Goal: Task Accomplishment & Management: Use online tool/utility

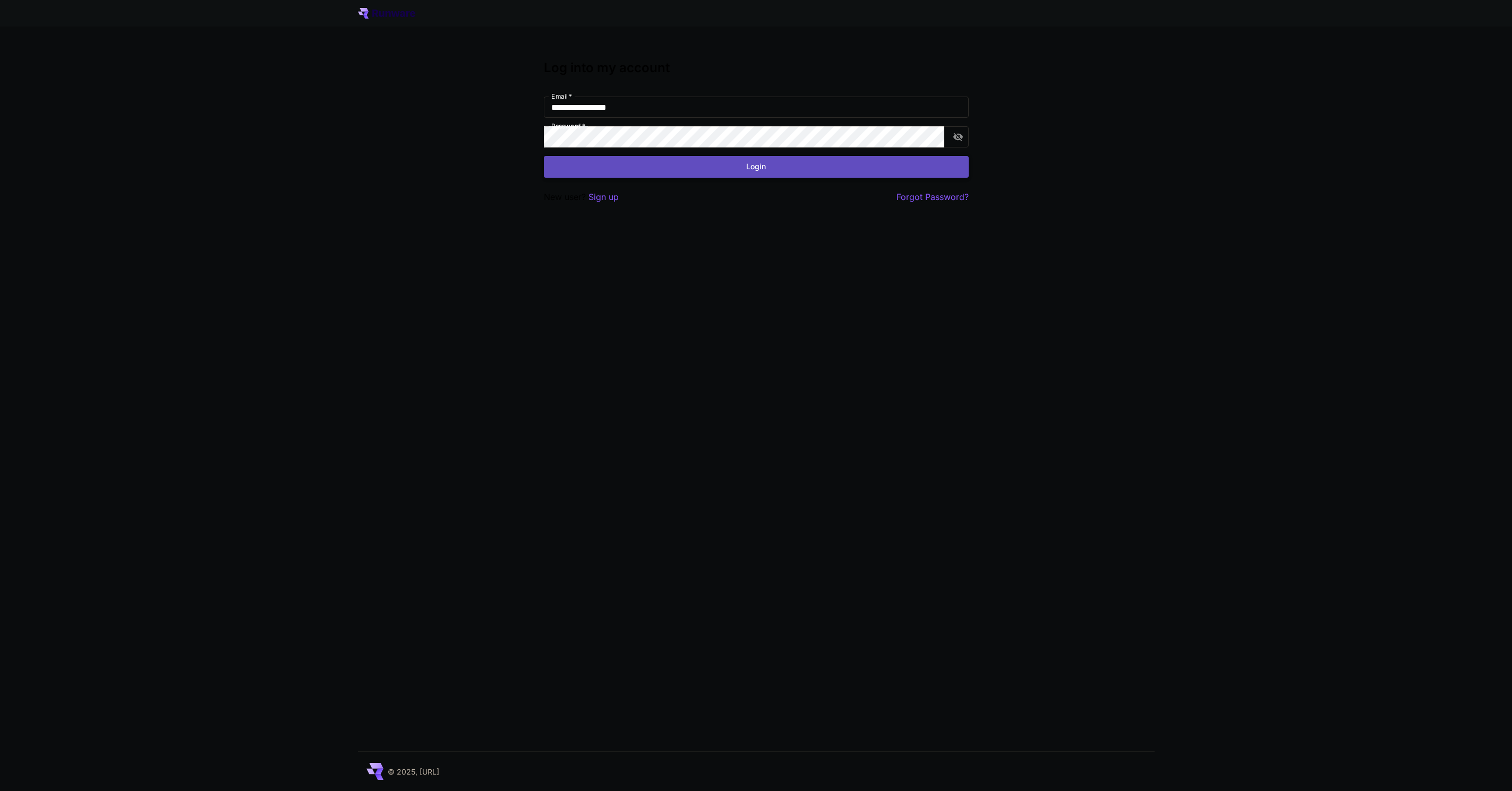
click at [870, 173] on button "Login" at bounding box center [756, 167] width 425 height 22
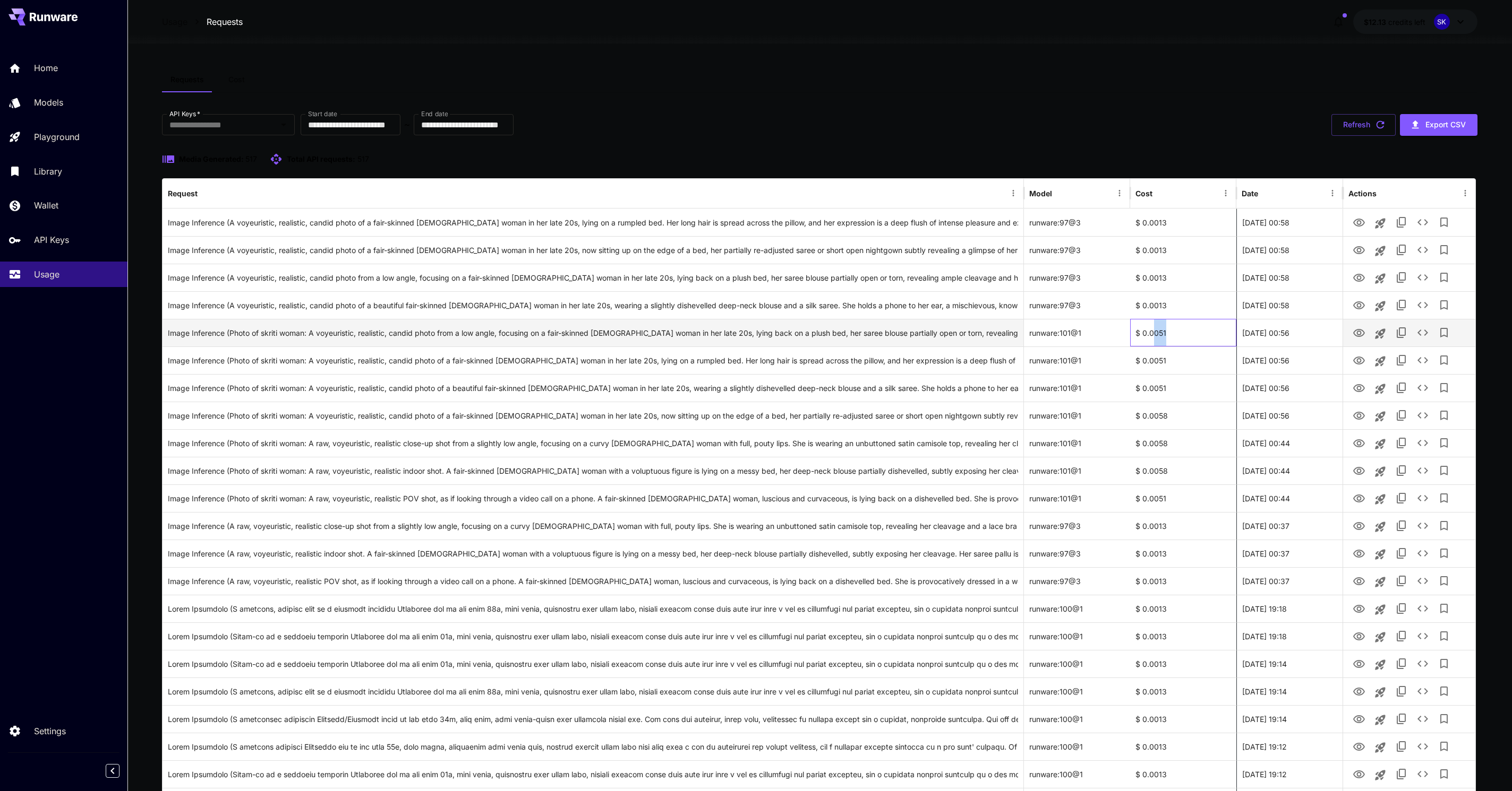
drag, startPoint x: 1155, startPoint y: 331, endPoint x: 1175, endPoint y: 331, distance: 20.0
click at [1175, 331] on div "$ 0.0051" at bounding box center [1183, 332] width 106 height 28
drag, startPoint x: 1165, startPoint y: 284, endPoint x: 1148, endPoint y: 276, distance: 18.8
click at [1149, 276] on div "$ 0.0013" at bounding box center [1183, 277] width 106 height 28
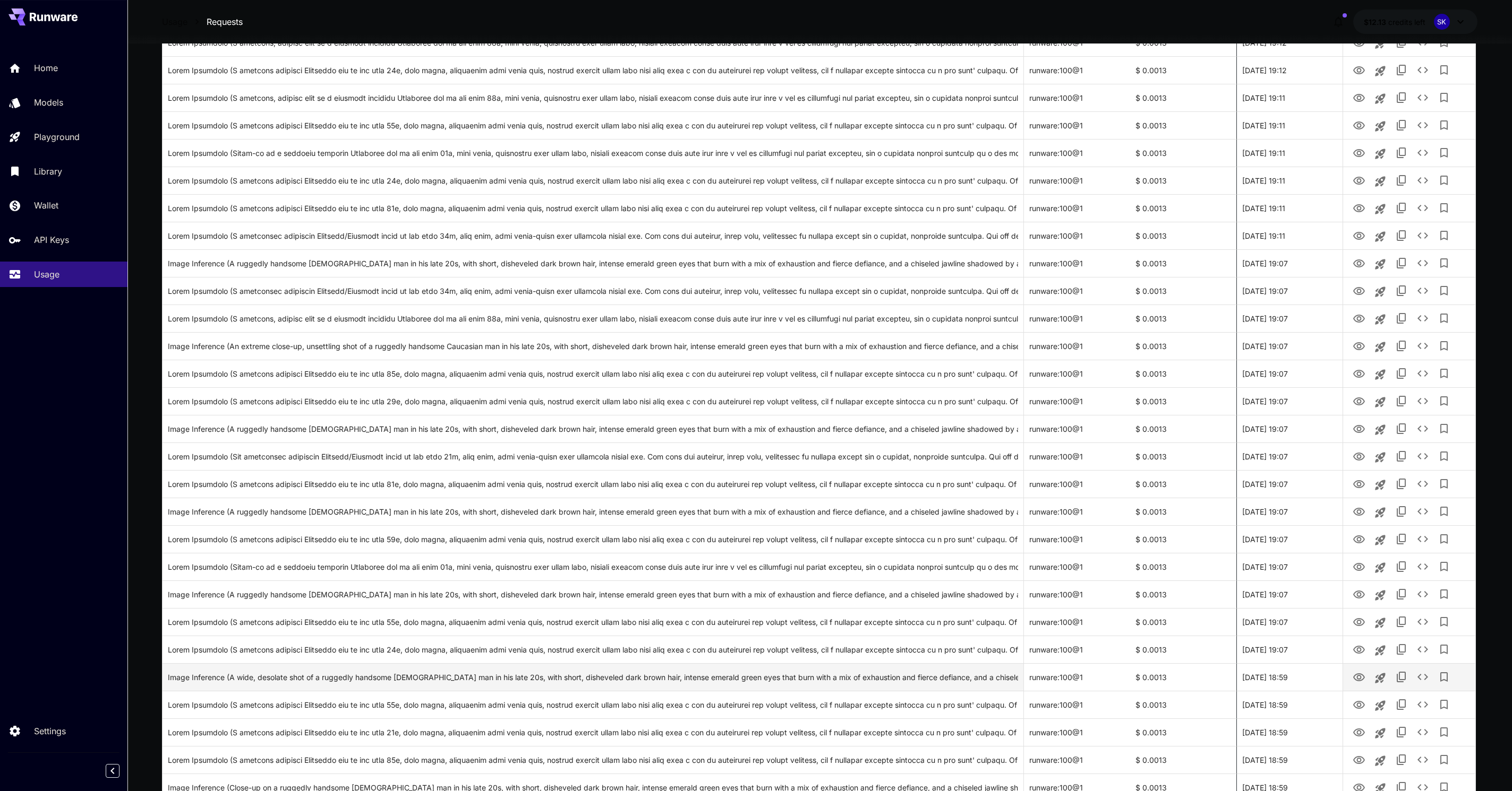
scroll to position [858, 0]
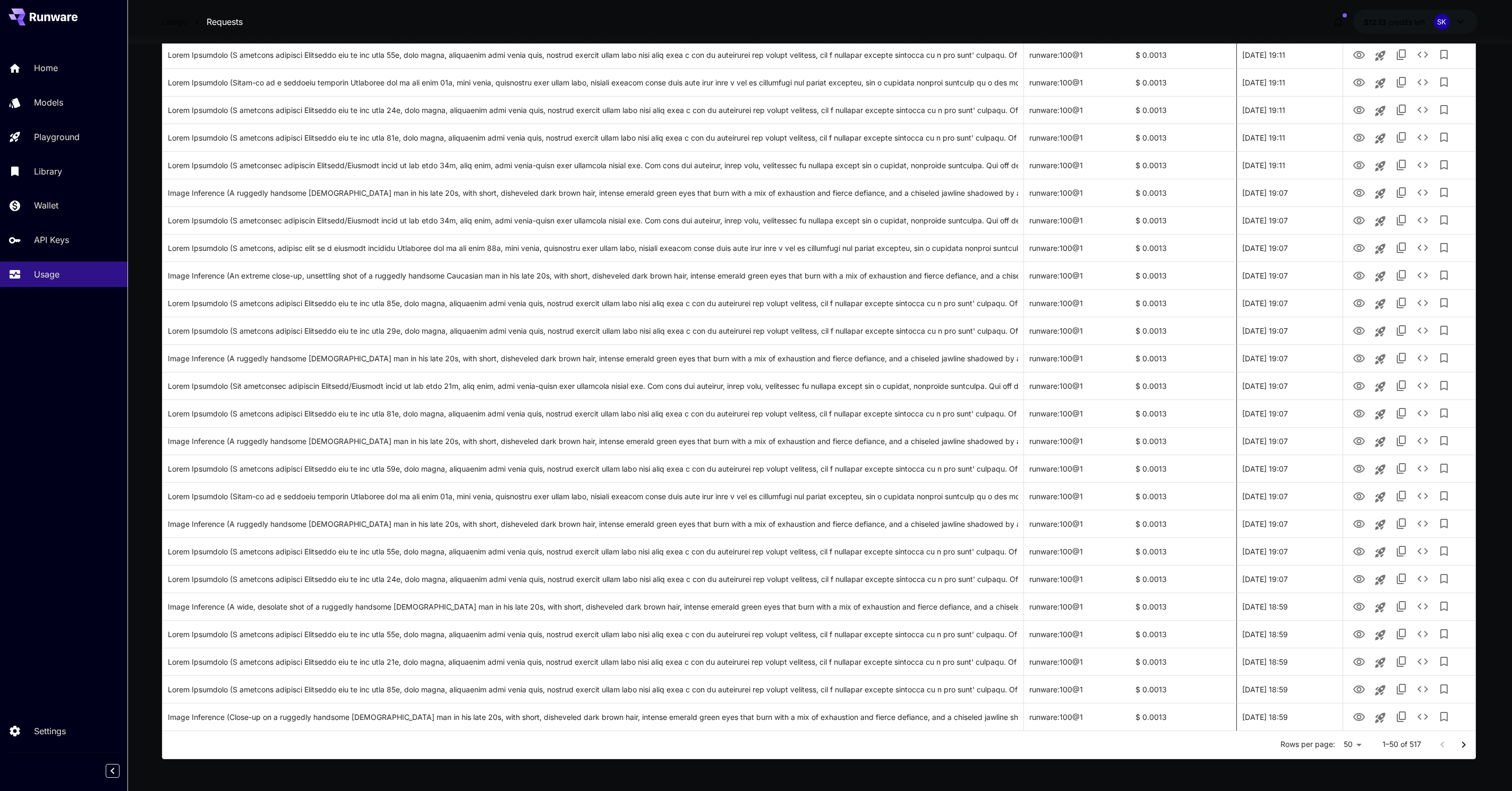
click at [1468, 746] on icon "Go to next page" at bounding box center [1463, 745] width 13 height 13
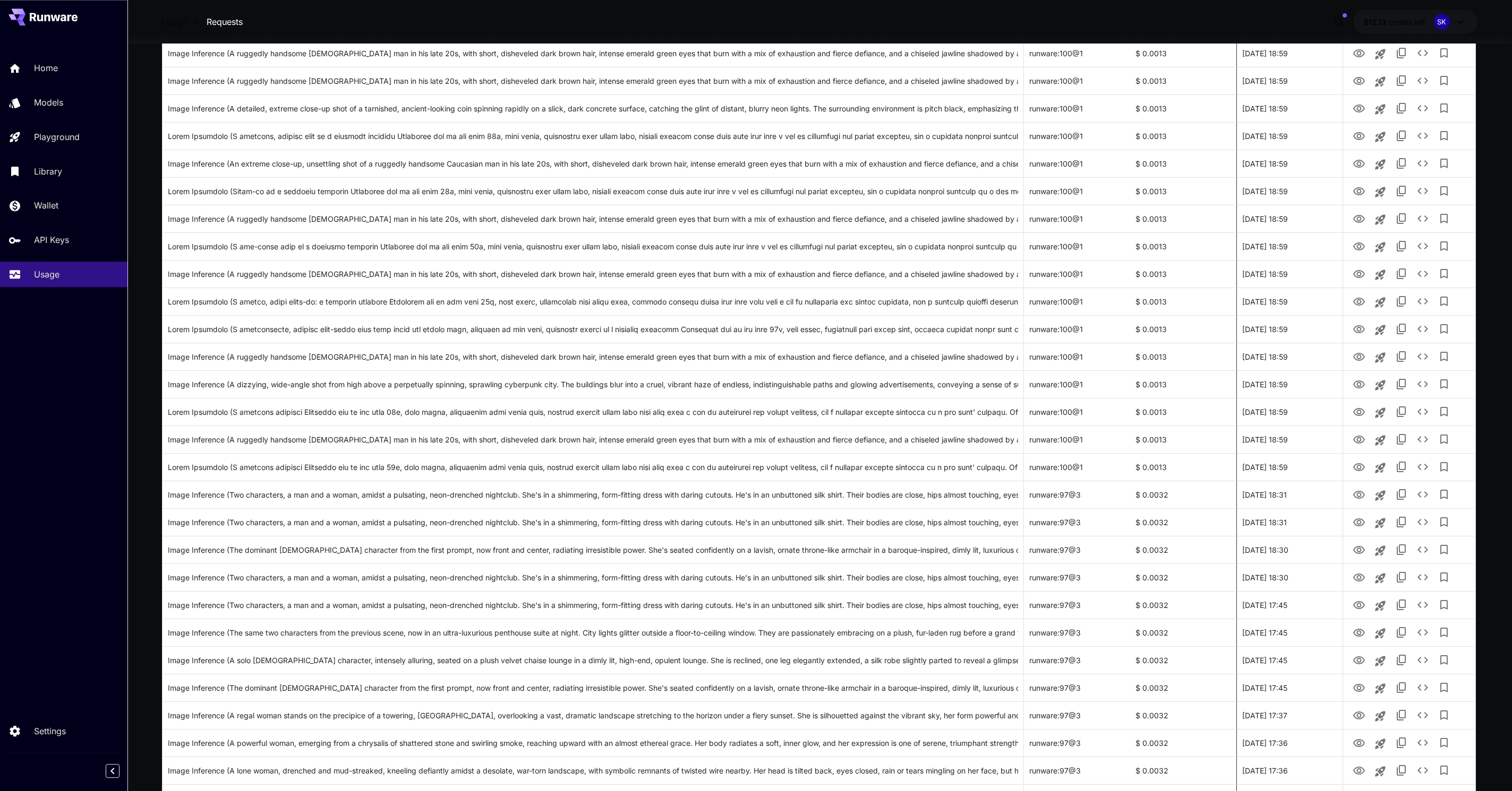
scroll to position [758, 0]
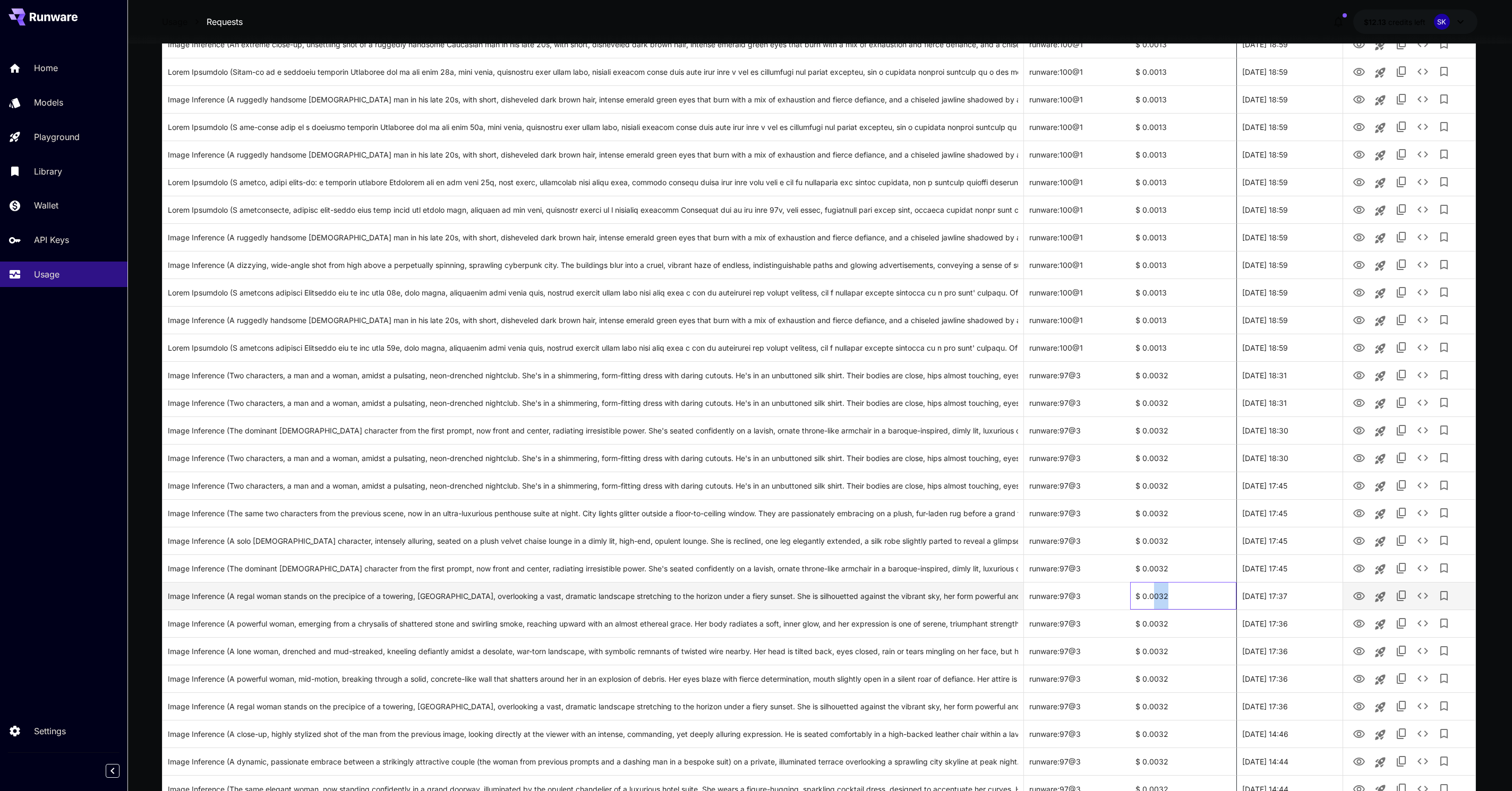
drag, startPoint x: 1171, startPoint y: 598, endPoint x: 1156, endPoint y: 596, distance: 15.1
click at [1156, 596] on div "$ 0.0032" at bounding box center [1183, 596] width 106 height 28
click at [1421, 596] on icon "See details" at bounding box center [1422, 596] width 13 height 13
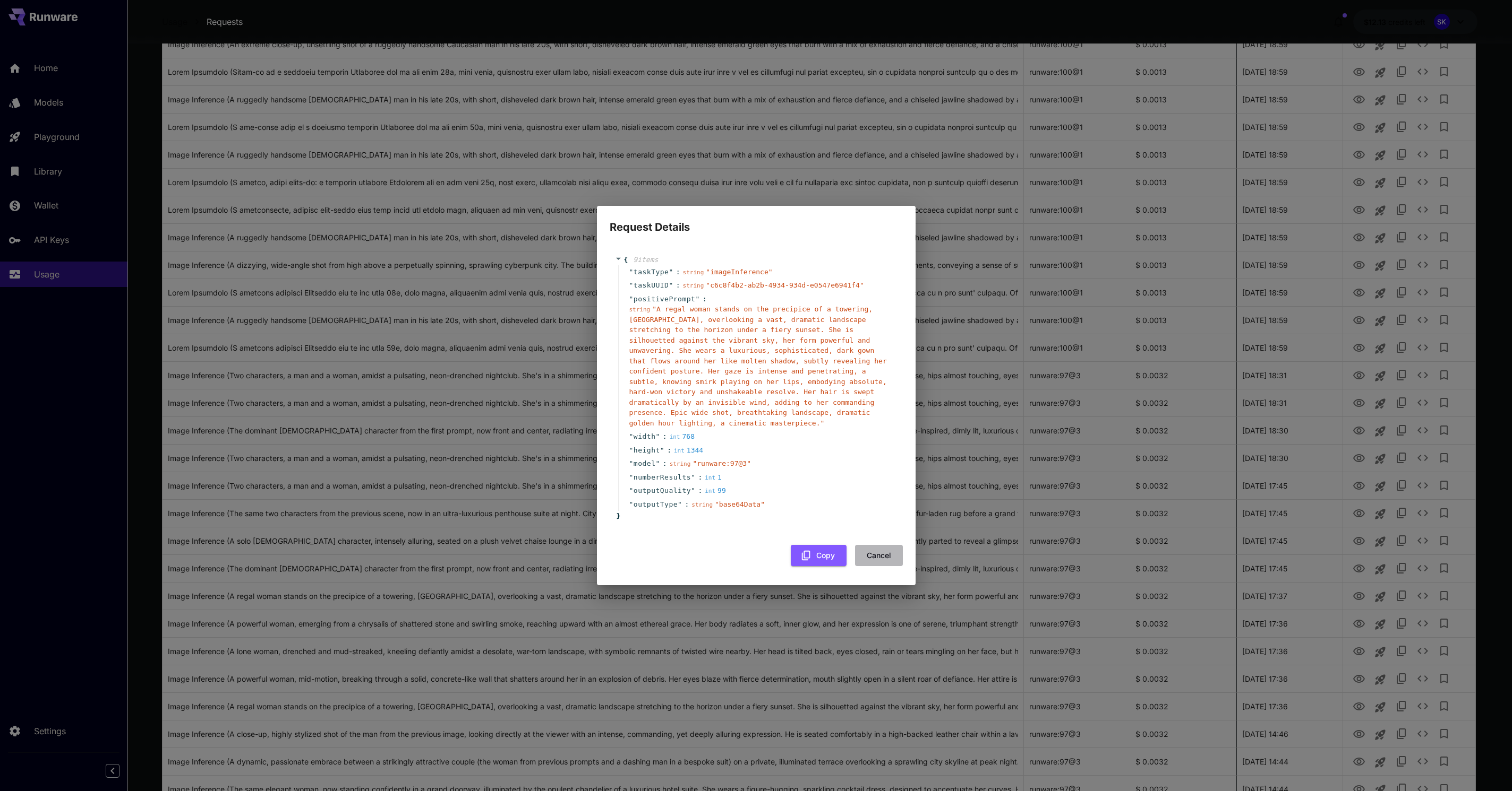
click at [896, 556] on button "Cancel" at bounding box center [879, 556] width 48 height 22
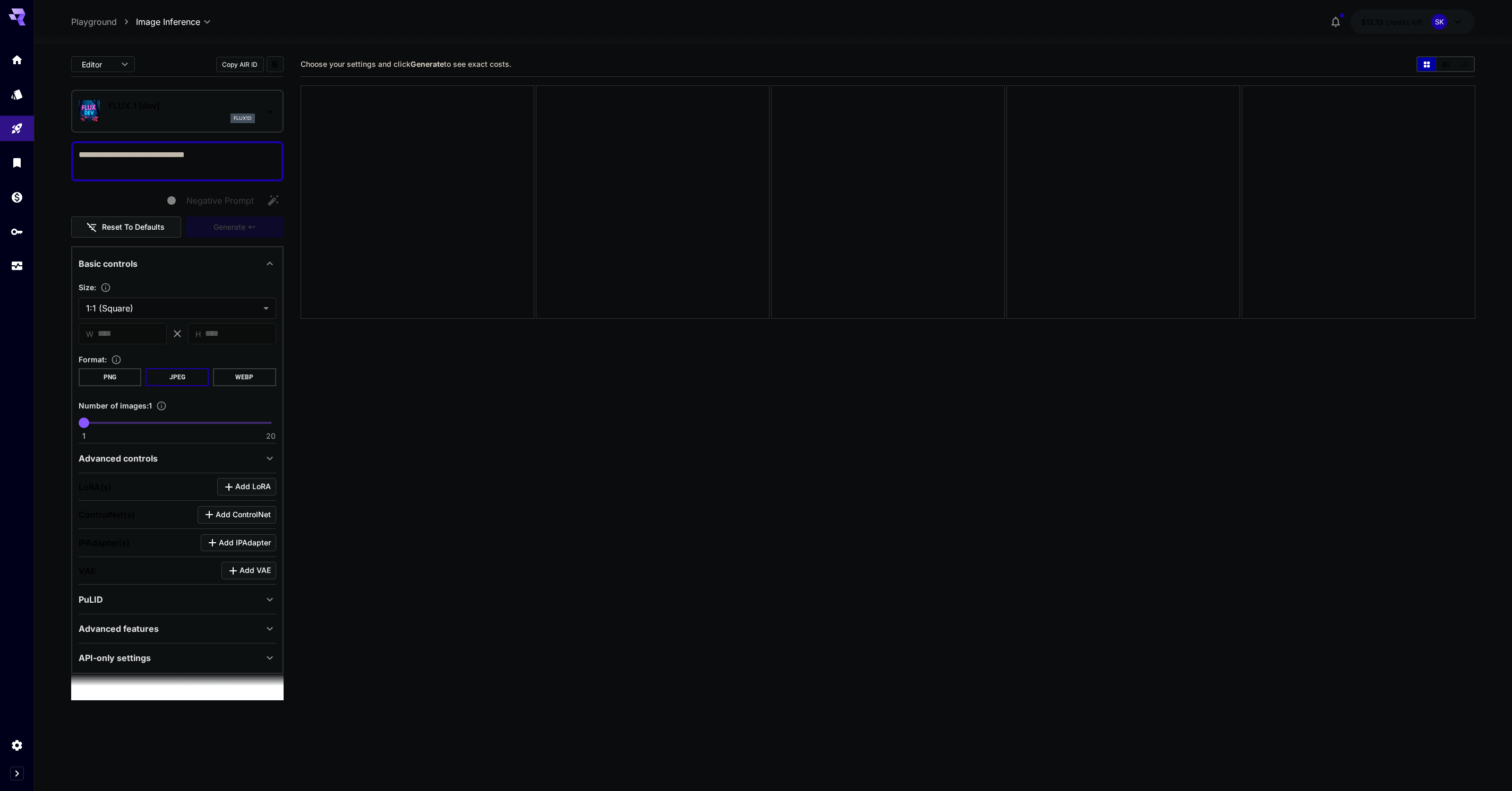
click at [166, 109] on p "FLUX.1 [dev]" at bounding box center [181, 105] width 147 height 13
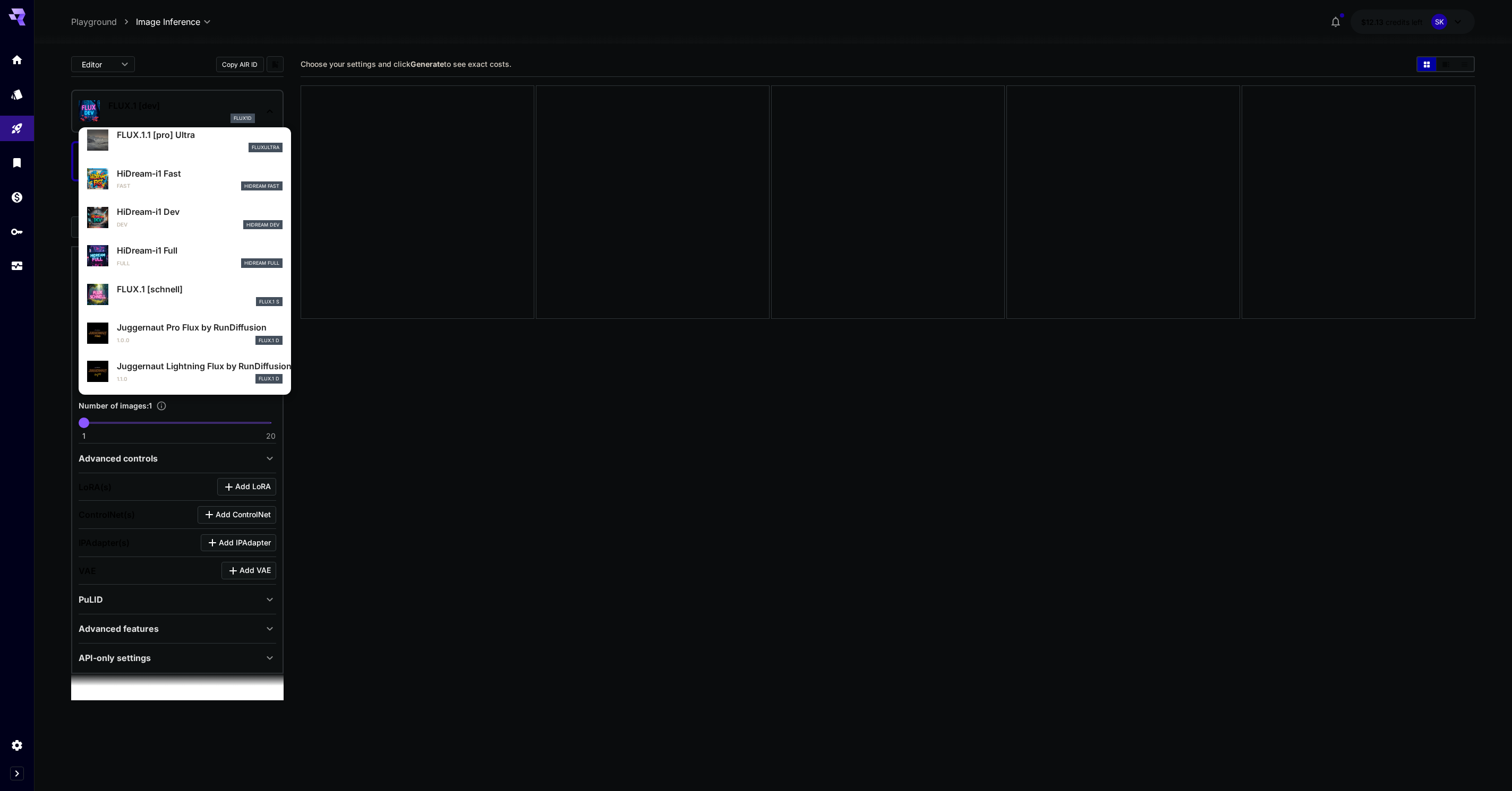
scroll to position [859, 0]
